Goal: Task Accomplishment & Management: Manage account settings

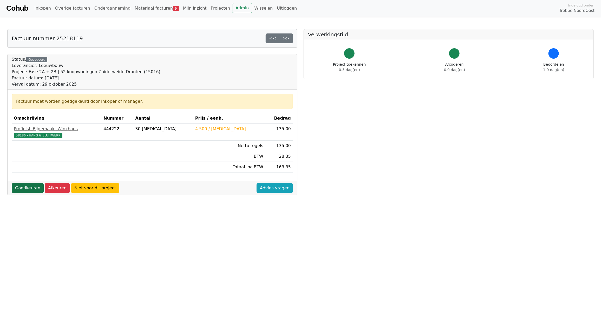
click at [25, 190] on link "Goedkeuren" at bounding box center [28, 188] width 32 height 10
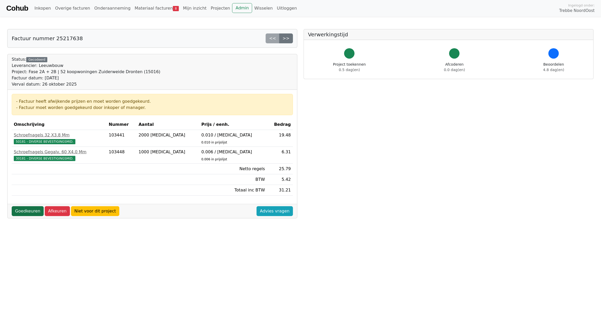
click at [28, 213] on link "Goedkeuren" at bounding box center [28, 212] width 32 height 10
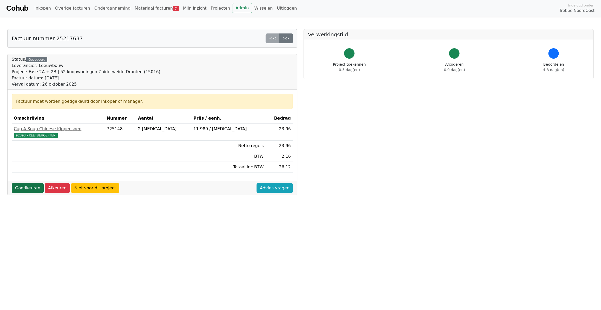
click at [21, 190] on link "Goedkeuren" at bounding box center [28, 188] width 32 height 10
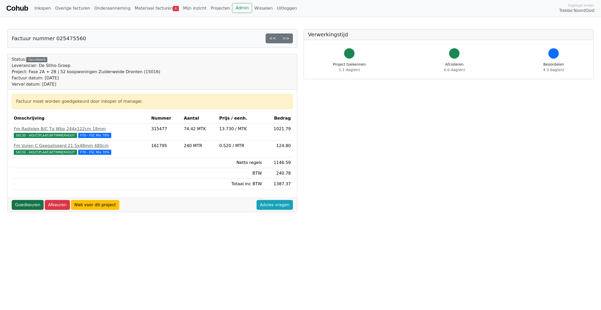
click at [25, 208] on link "Goedkeuren" at bounding box center [28, 205] width 32 height 10
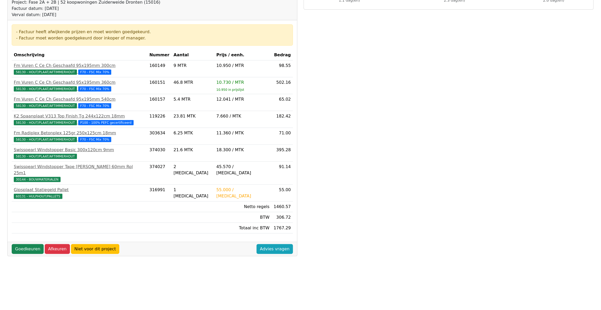
scroll to position [75, 0]
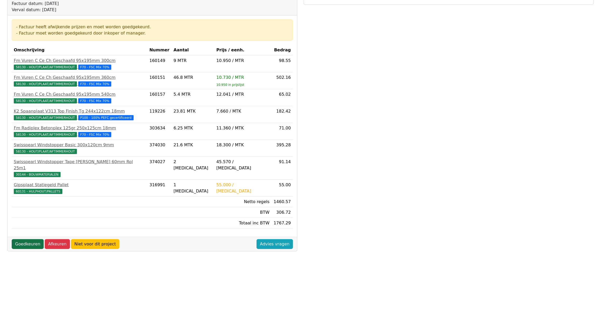
click at [22, 240] on link "Goedkeuren" at bounding box center [28, 245] width 32 height 10
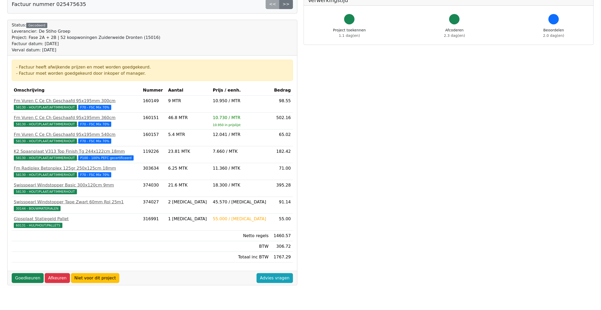
scroll to position [75, 0]
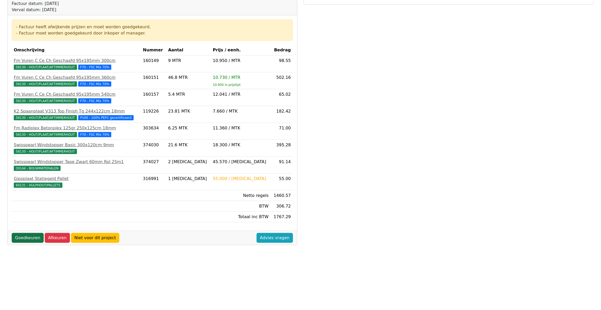
click at [25, 242] on link "Goedkeuren" at bounding box center [28, 238] width 32 height 10
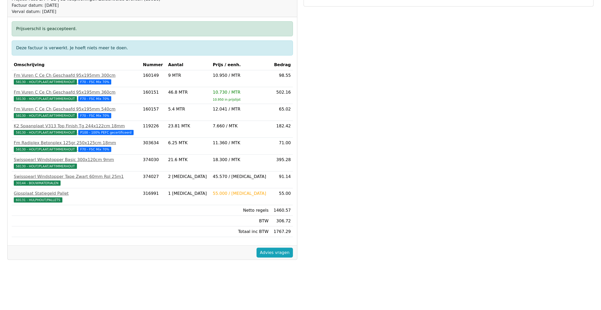
scroll to position [75, 0]
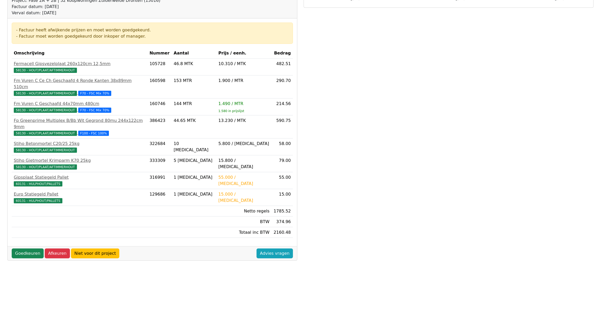
scroll to position [75, 0]
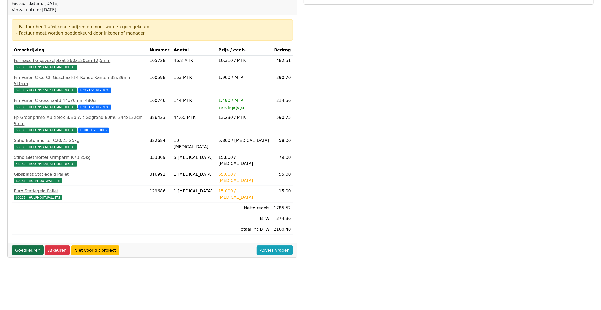
click at [27, 246] on link "Goedkeuren" at bounding box center [28, 251] width 32 height 10
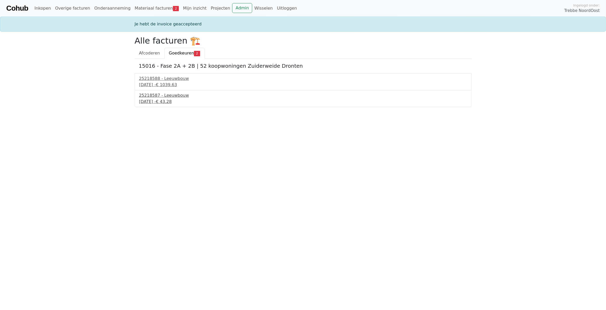
click at [167, 98] on div "25218587 - Leeuwbouw" at bounding box center [303, 95] width 328 height 6
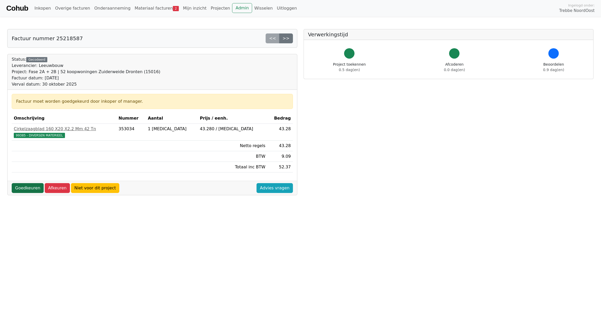
click at [28, 189] on link "Goedkeuren" at bounding box center [28, 188] width 32 height 10
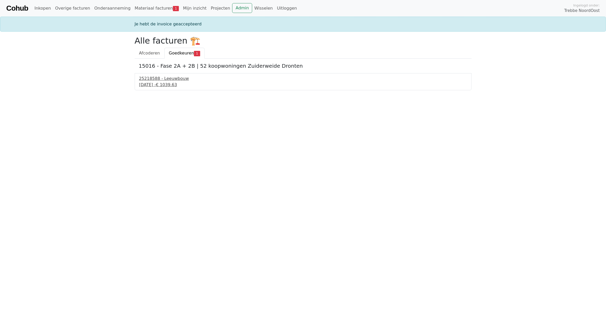
click at [161, 83] on div "[DATE] - € 1039.63" at bounding box center [303, 85] width 328 height 6
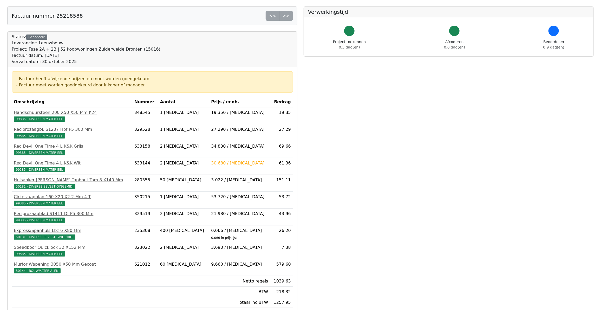
scroll to position [75, 0]
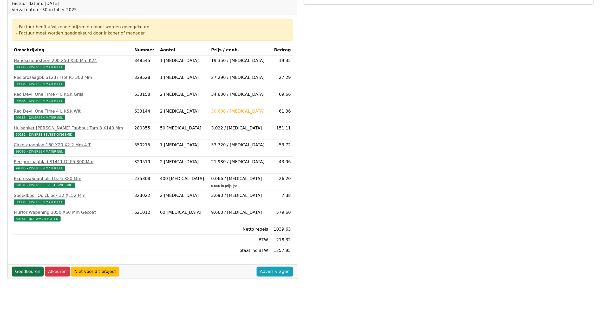
click at [30, 275] on link "Goedkeuren" at bounding box center [28, 272] width 32 height 10
